Goal: Information Seeking & Learning: Learn about a topic

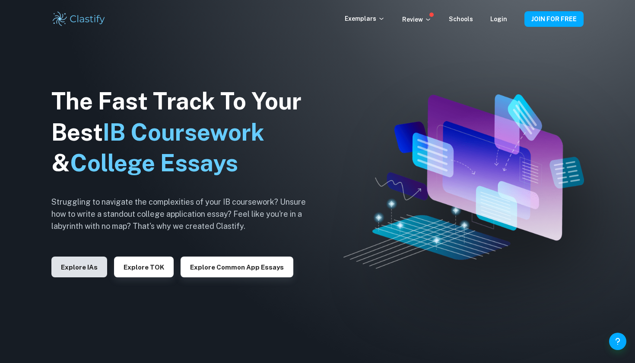
click at [70, 271] on button "Explore IAs" at bounding box center [79, 266] width 56 height 21
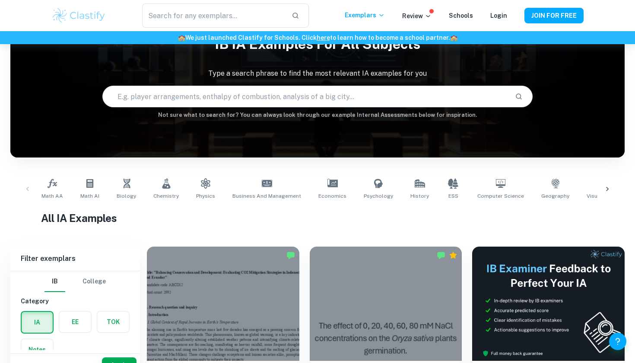
scroll to position [72, 0]
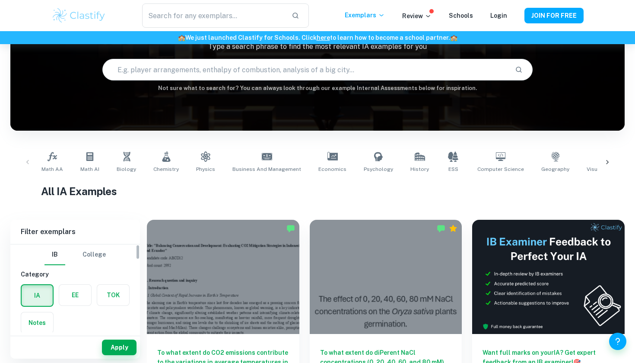
click at [76, 291] on label "button" at bounding box center [75, 294] width 32 height 21
click at [0, 0] on input "radio" at bounding box center [0, 0] width 0 height 0
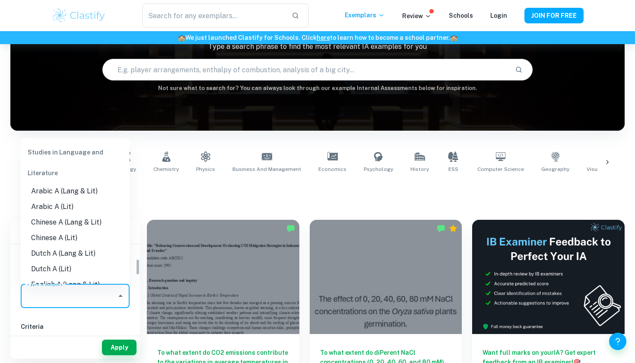
click at [77, 291] on input "Type a subject" at bounding box center [69, 295] width 88 height 16
type input "n"
click at [49, 191] on li "English A (Lang & Lit)" at bounding box center [75, 191] width 109 height 16
type input "English A (Lang & Lit)"
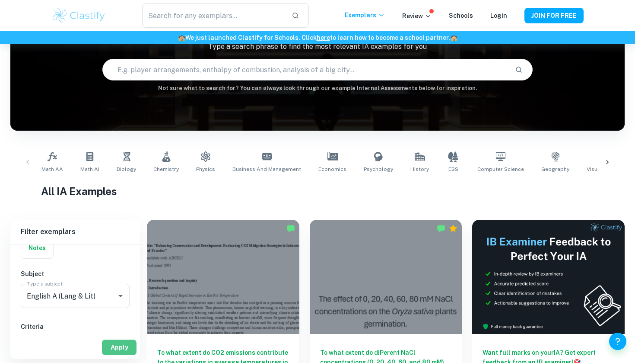
click at [118, 347] on button "Apply" at bounding box center [119, 347] width 35 height 16
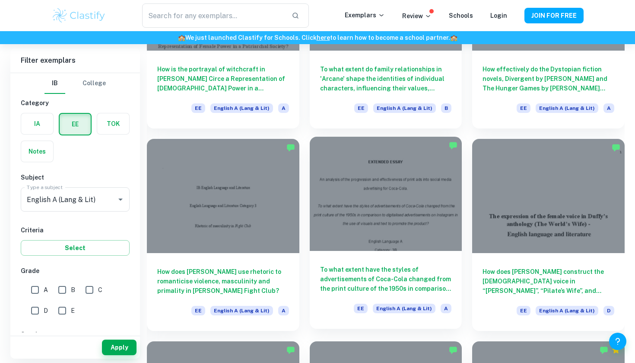
scroll to position [782, 0]
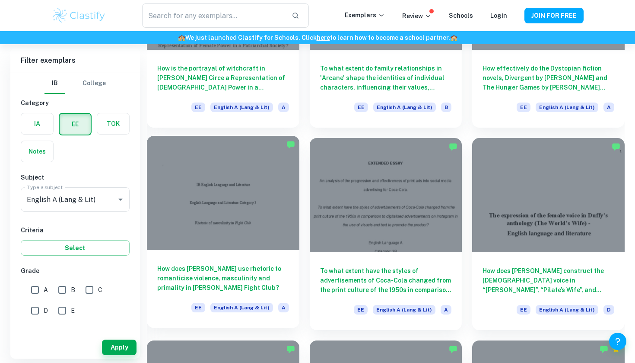
click at [256, 184] on div at bounding box center [223, 193] width 153 height 114
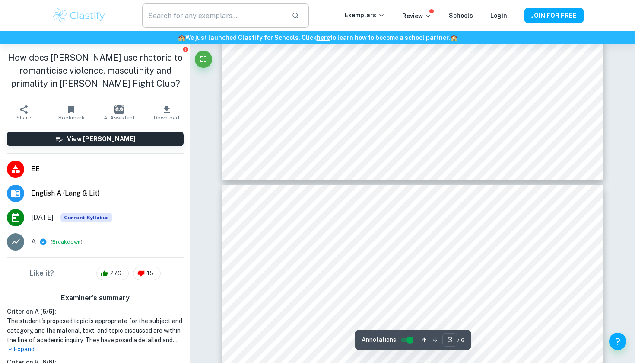
scroll to position [1295, 0]
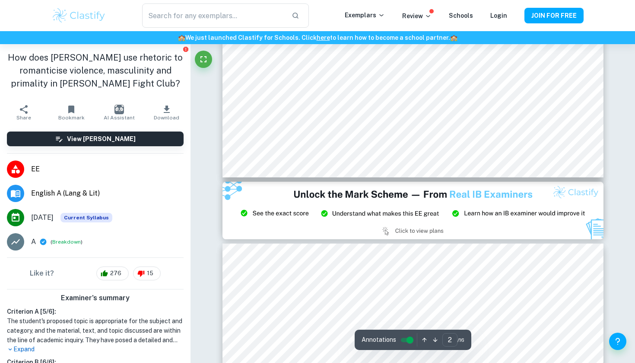
type input "3"
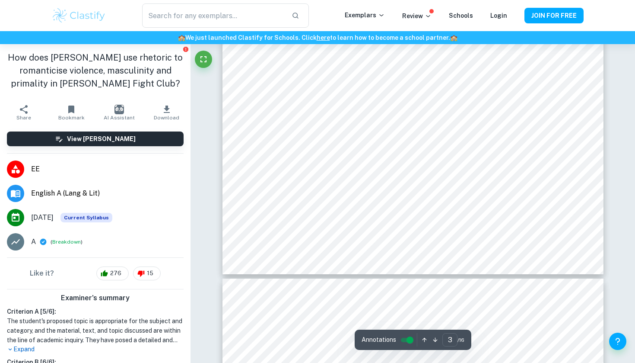
scroll to position [1390, 0]
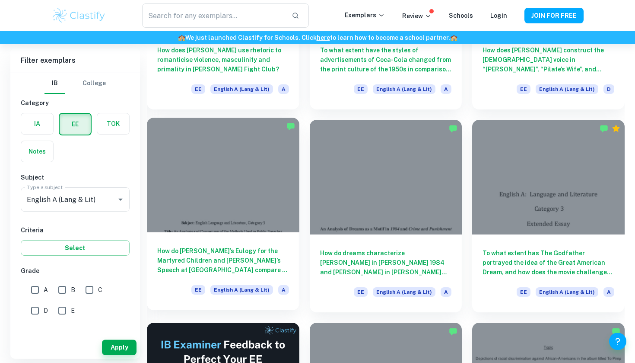
scroll to position [1003, 0]
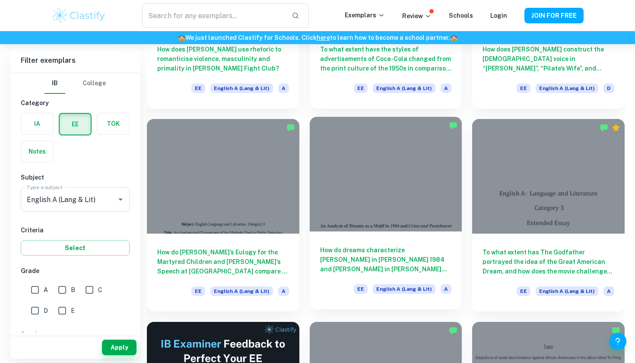
click at [347, 159] on div at bounding box center [386, 174] width 153 height 114
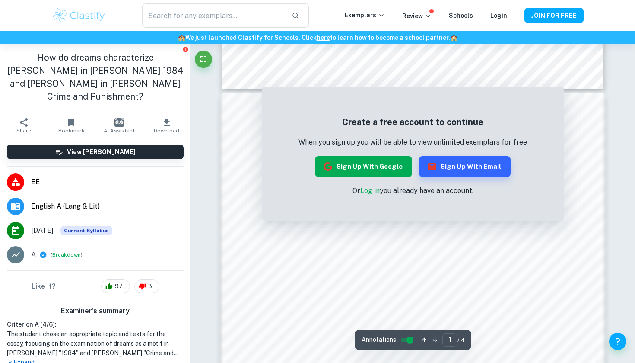
scroll to position [503, 0]
click at [353, 163] on button "Sign up with Google" at bounding box center [363, 166] width 97 height 21
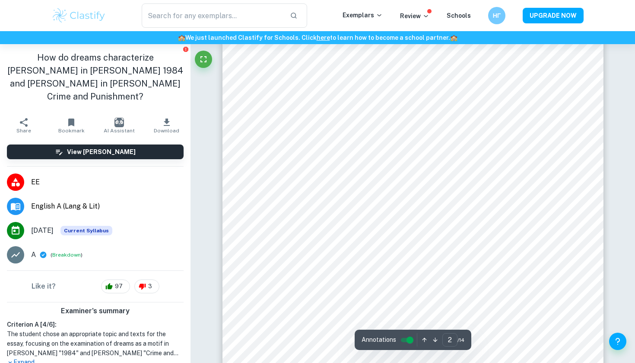
scroll to position [722, 0]
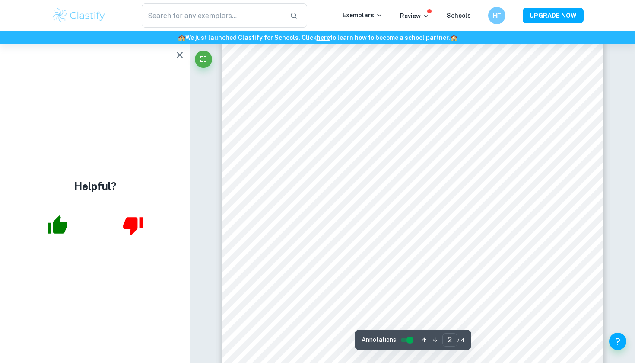
click at [179, 56] on icon "button" at bounding box center [180, 55] width 6 height 6
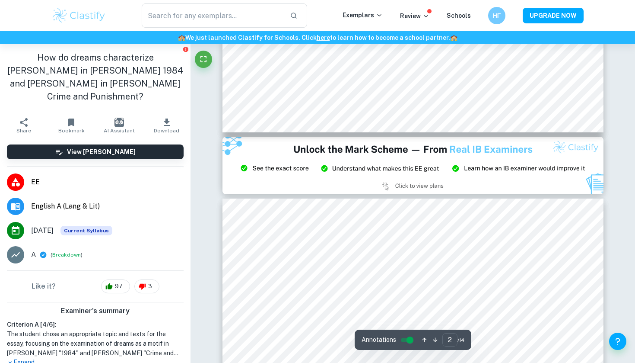
type input "3"
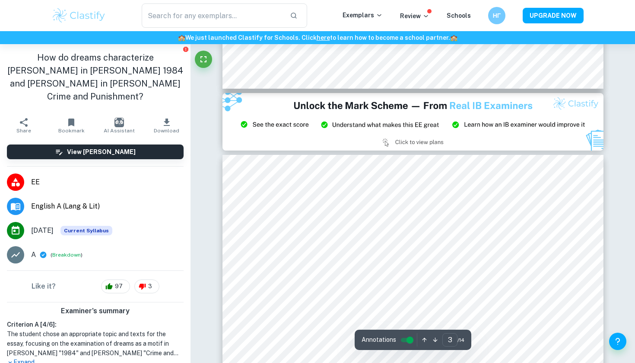
scroll to position [1107, 0]
